Goal: Transaction & Acquisition: Book appointment/travel/reservation

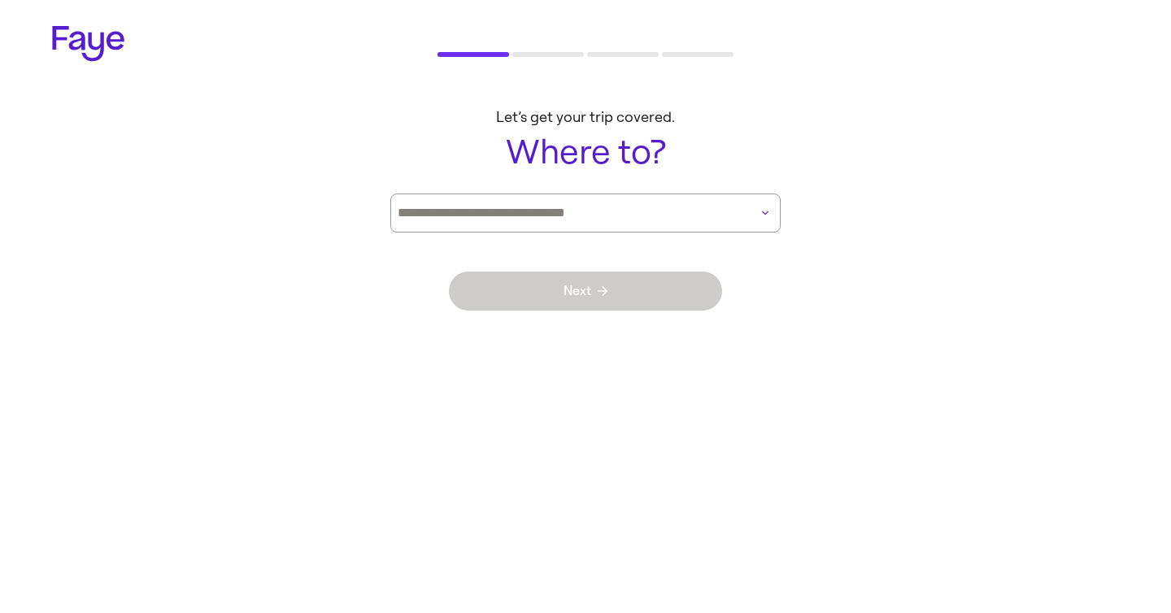
click at [573, 216] on input at bounding box center [563, 213] width 330 height 14
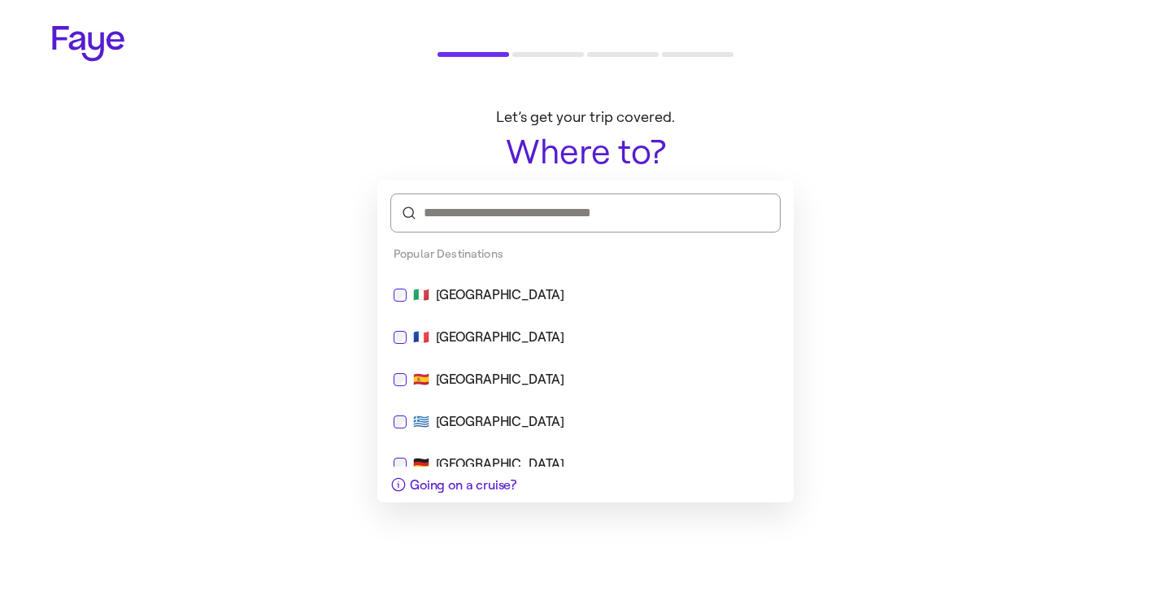
type input "*"
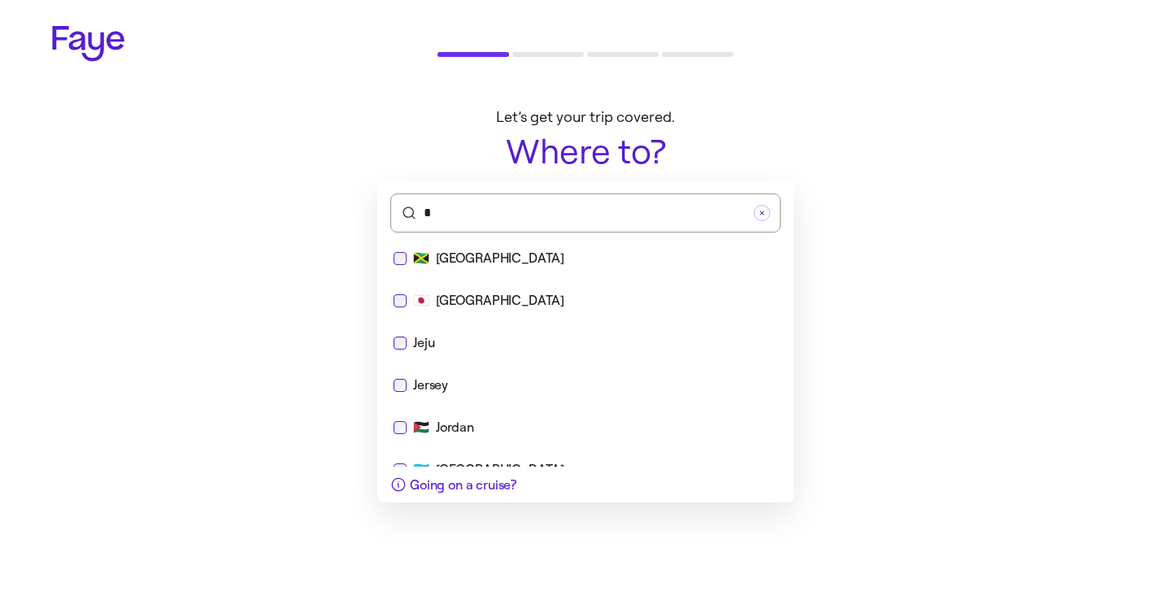
click at [546, 270] on div "🇯🇲 [GEOGRAPHIC_DATA]" at bounding box center [585, 258] width 403 height 39
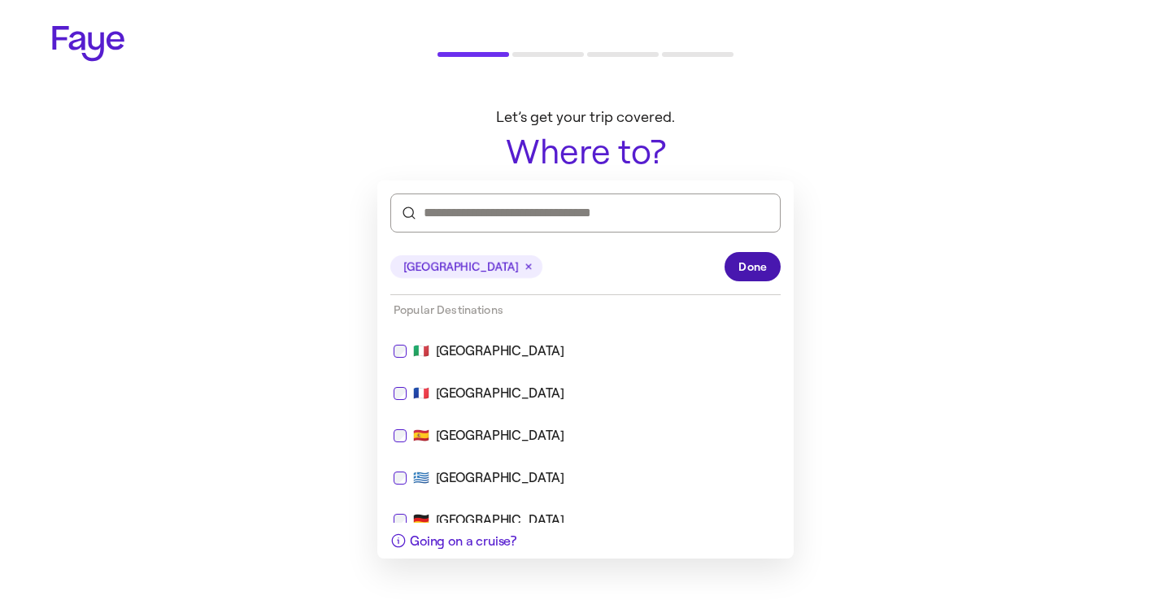
click at [728, 257] on button "Done" at bounding box center [753, 266] width 56 height 29
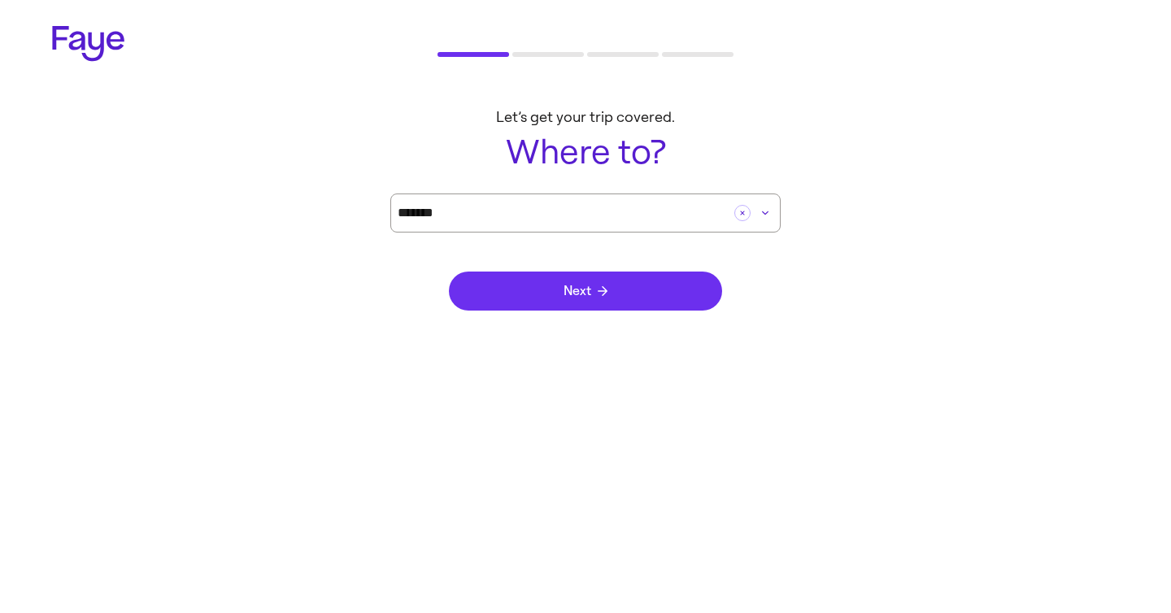
click at [611, 290] on button "Next" at bounding box center [585, 291] width 273 height 39
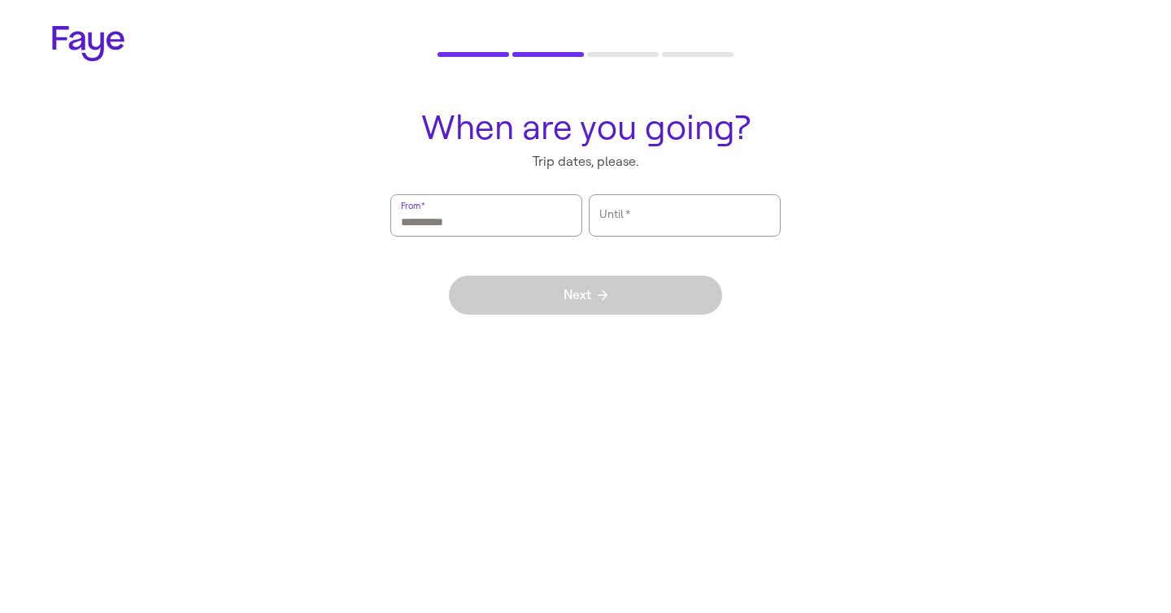
click at [546, 219] on input "From   *" at bounding box center [486, 215] width 171 height 37
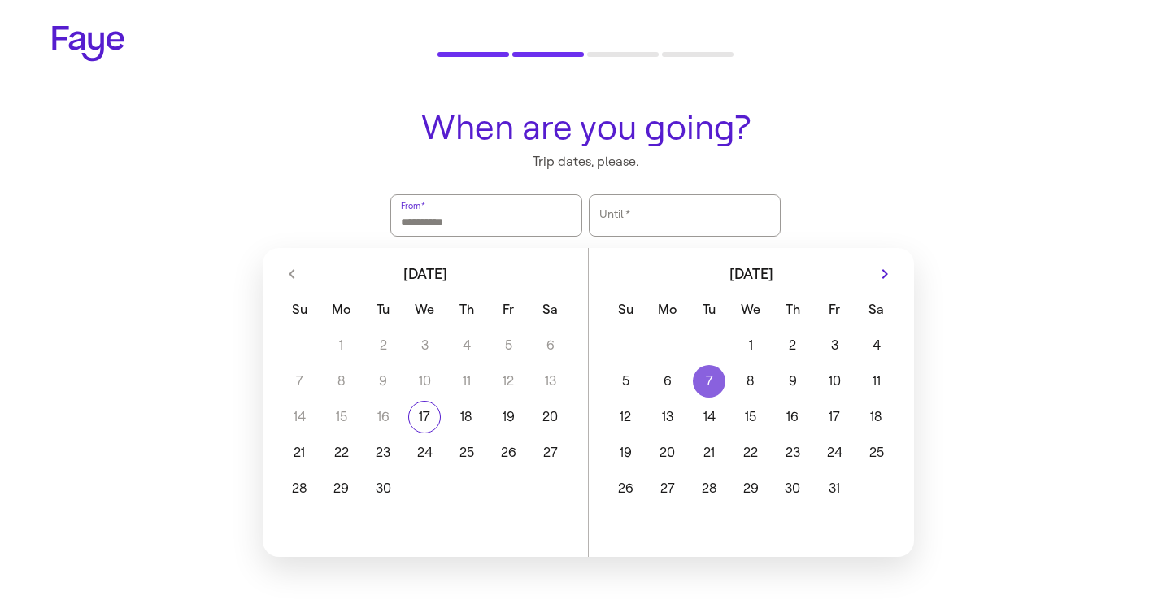
click at [696, 367] on button "7" at bounding box center [708, 381] width 41 height 33
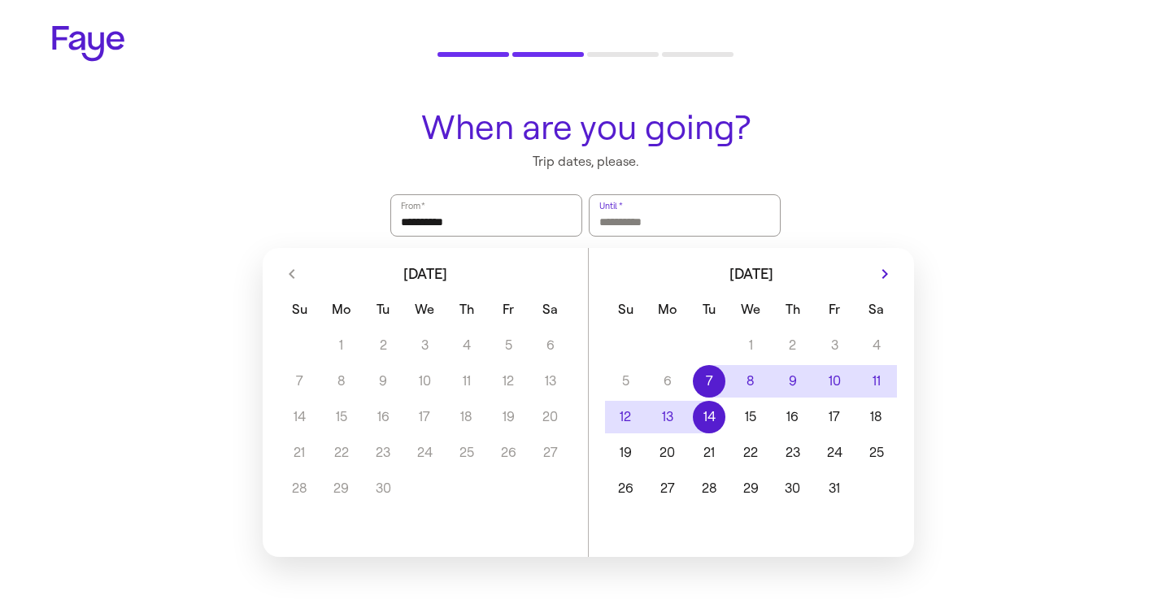
click at [698, 434] on div "1 2 3 4 5 6 7 8 9 10 11 12 13 14 15 16 17 18 19 20 21 22 23 24 25 26 27 28 29 3…" at bounding box center [751, 415] width 325 height 179
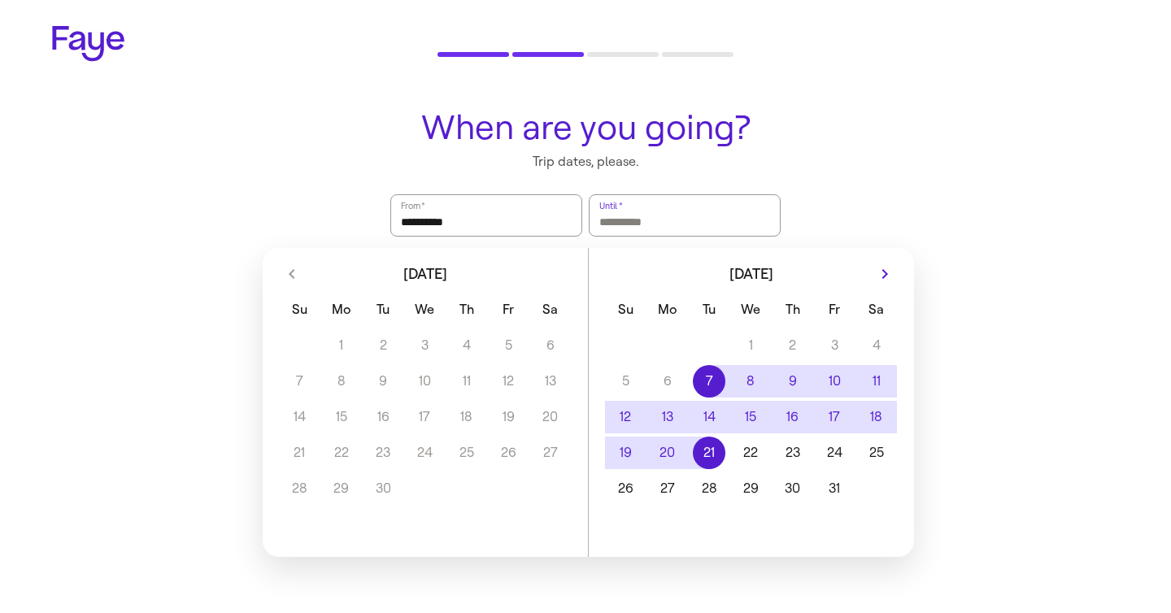
click at [713, 421] on button "14" at bounding box center [708, 417] width 41 height 33
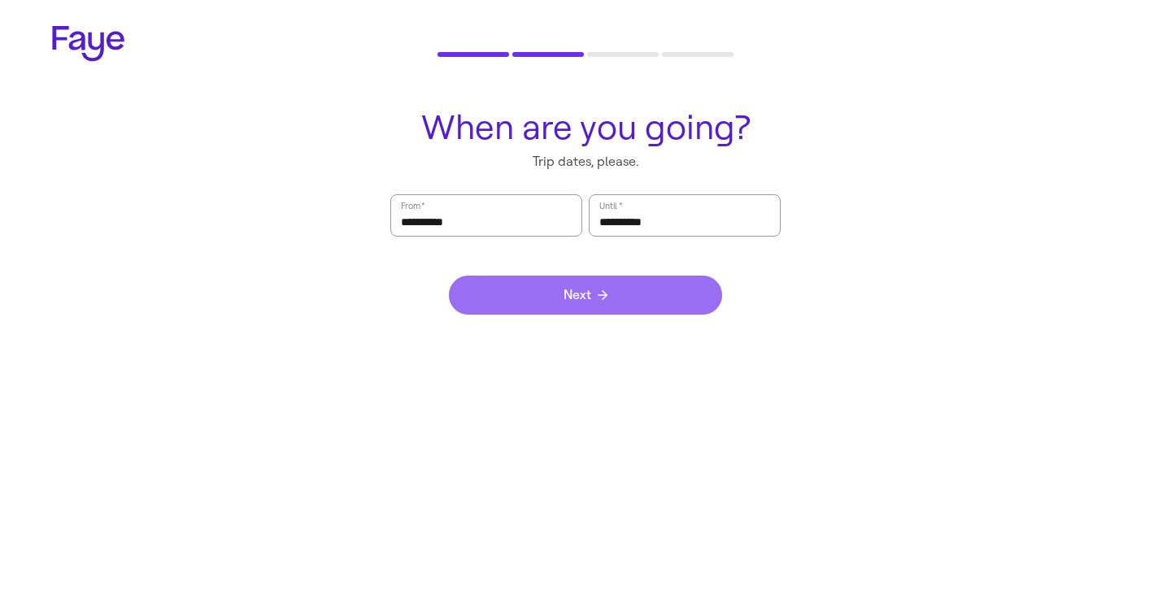
click at [607, 309] on button "Next" at bounding box center [585, 295] width 273 height 39
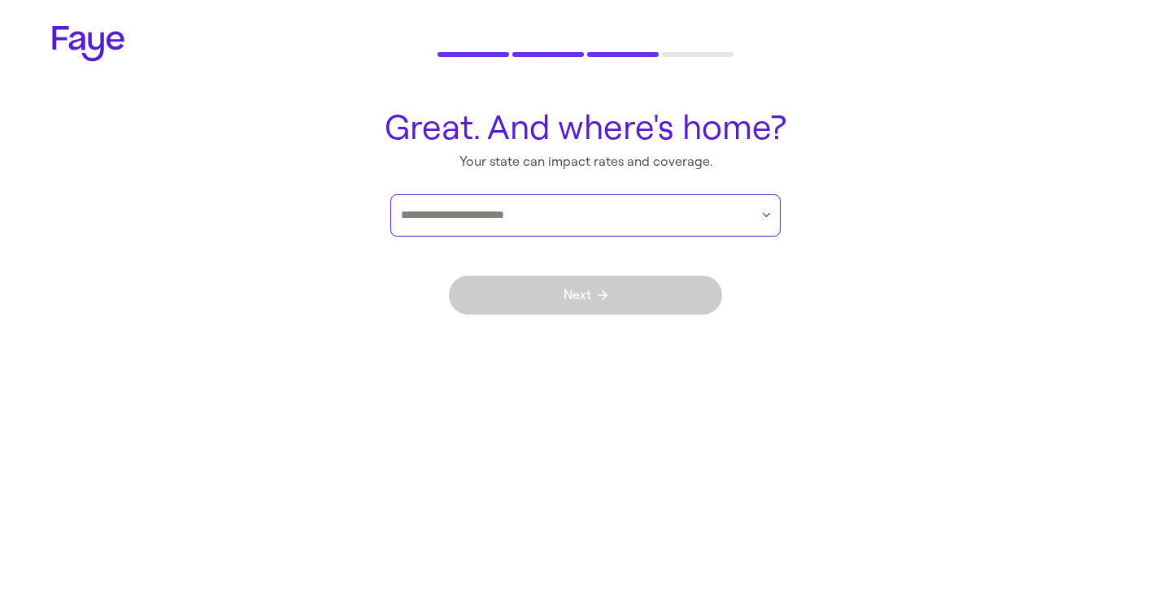
click at [656, 214] on input "text" at bounding box center [575, 215] width 349 height 24
click at [880, 128] on main "Great. And where's home? Your state can impact rates and coverage. Next" at bounding box center [585, 225] width 1171 height 258
